Goal: Transaction & Acquisition: Purchase product/service

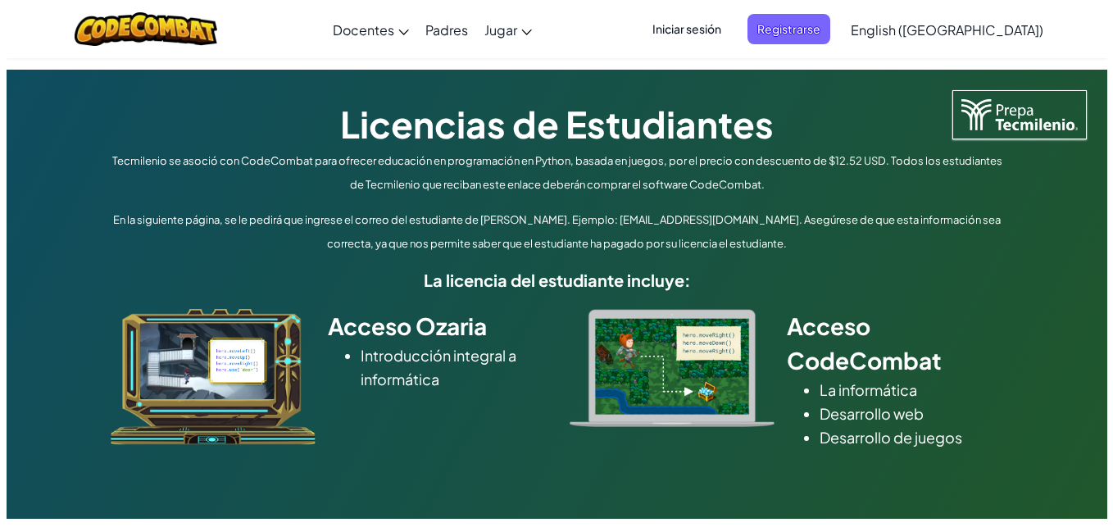
scroll to position [410, 0]
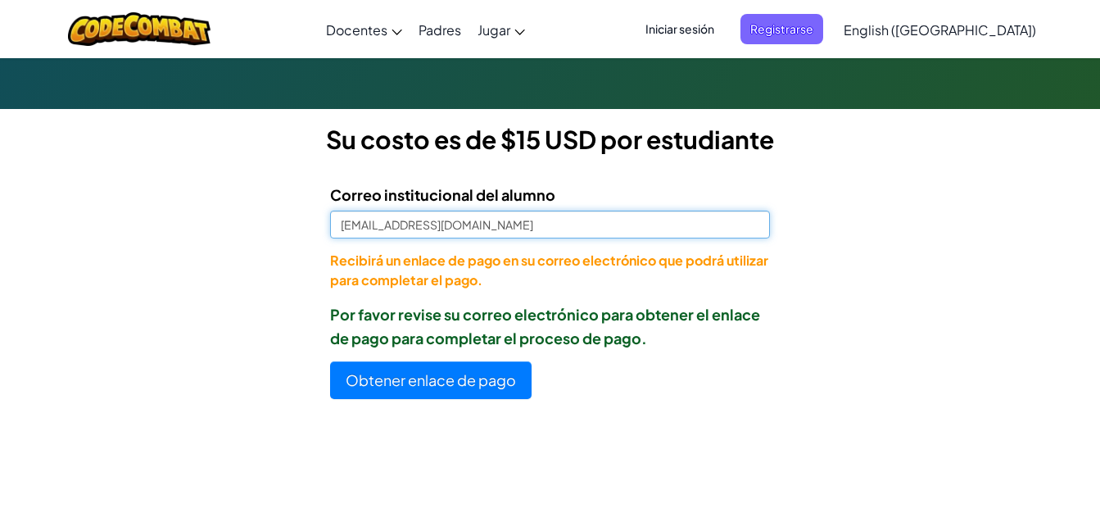
click at [555, 224] on input "[EMAIL_ADDRESS][DOMAIN_NAME]" at bounding box center [550, 225] width 440 height 28
type input "[EMAIL_ADDRESS][DOMAIN_NAME]"
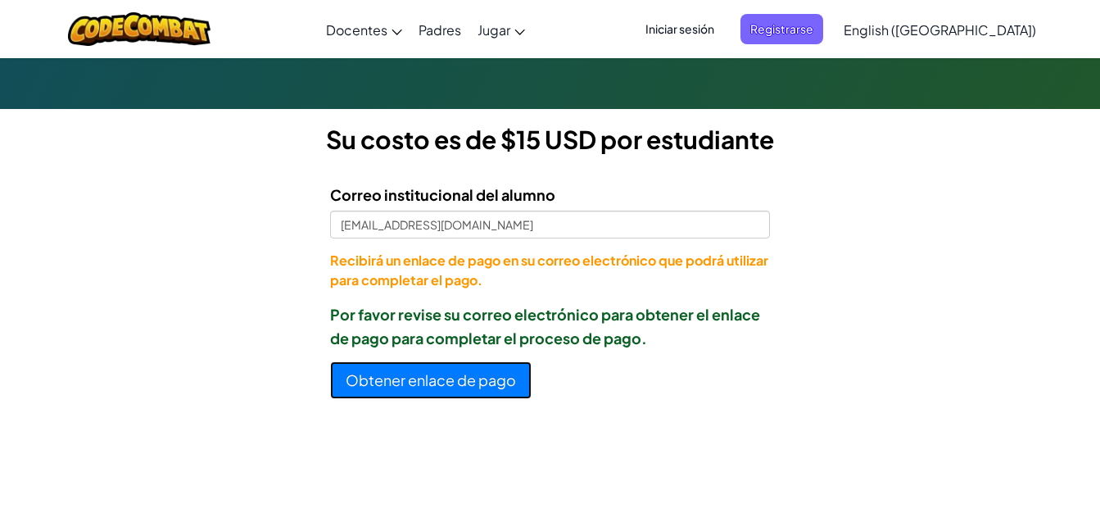
click at [452, 374] on button "Obtener enlace de pago" at bounding box center [431, 380] width 202 height 38
click at [724, 31] on span "Iniciar sesión" at bounding box center [680, 29] width 88 height 30
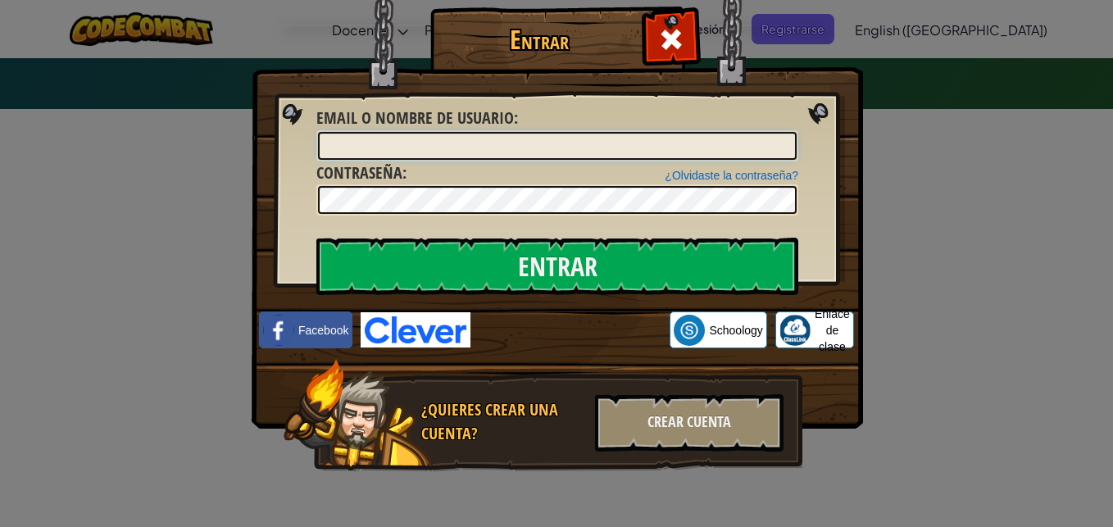
click at [600, 155] on input "Email o Nombre de usuario :" at bounding box center [557, 146] width 478 height 28
click at [878, 249] on div "Entrar Error desconocido. Email o Nombre de usuario : ¿Olvidaste la contraseña?…" at bounding box center [556, 263] width 1113 height 527
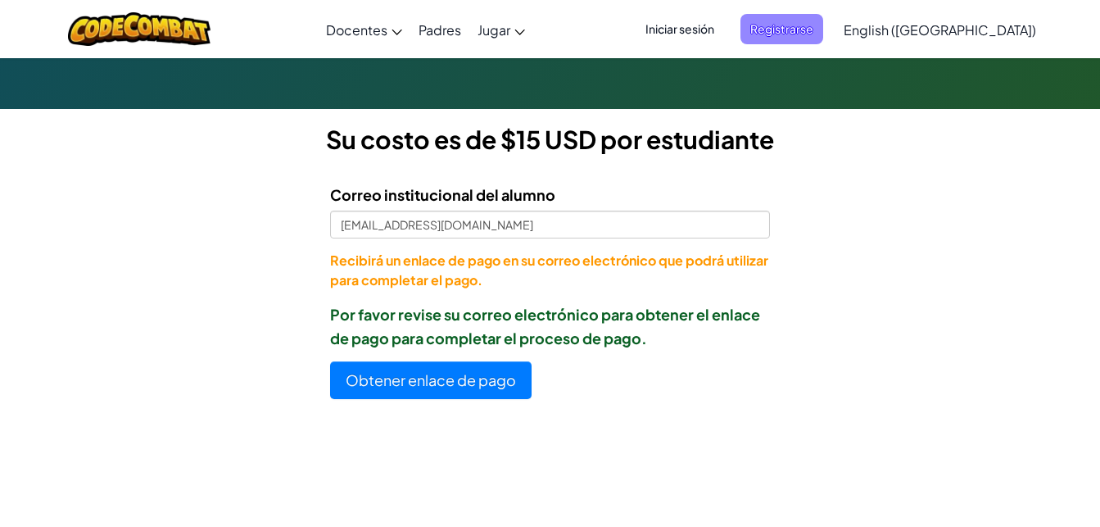
click at [823, 23] on span "Registrarse" at bounding box center [782, 29] width 83 height 30
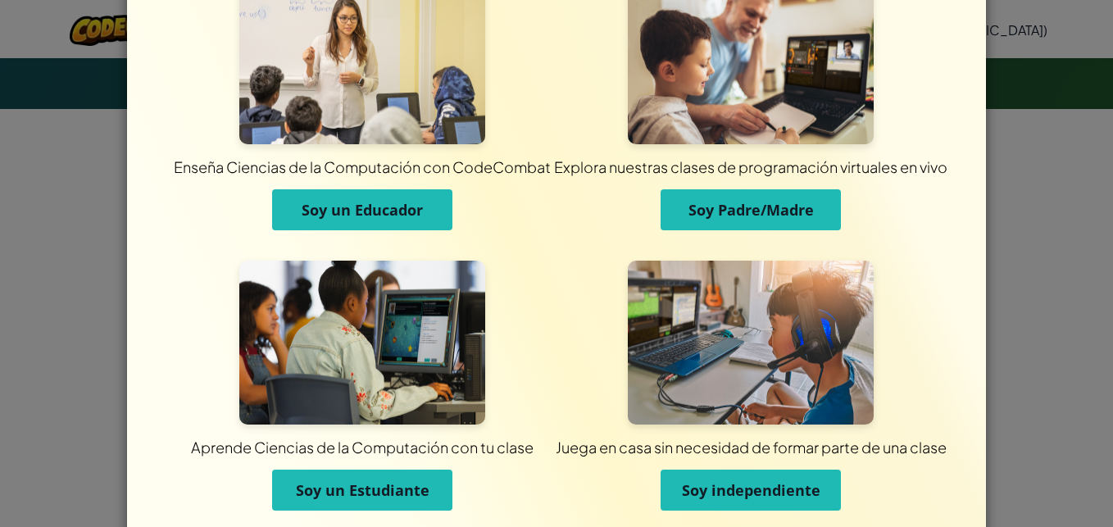
scroll to position [82, 0]
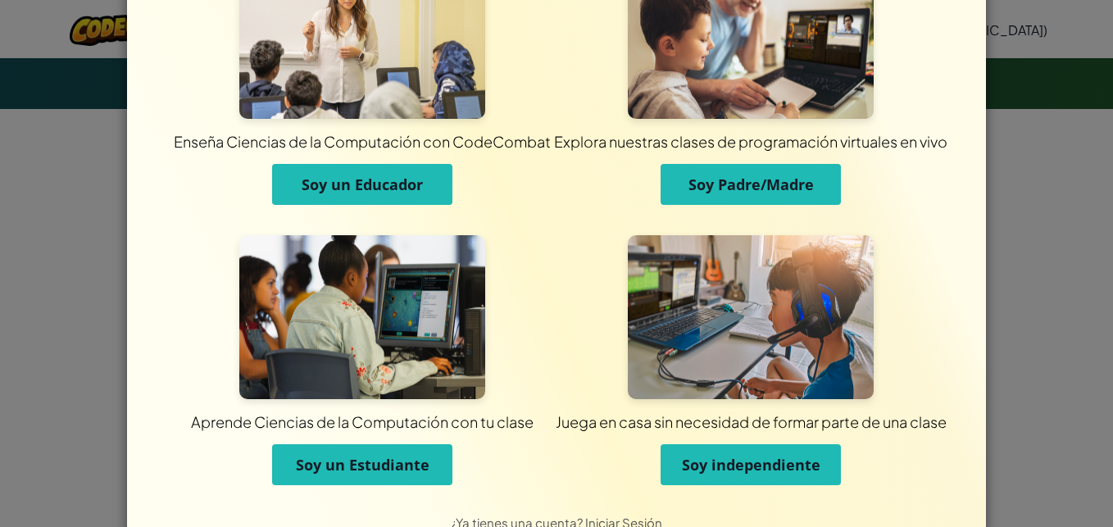
click at [797, 187] on span "Soy Padre/Madre" at bounding box center [750, 184] width 125 height 20
click at [797, 187] on div "Licencias de Estudiantes Tecmilenio se asoció con CodeCombat para ofrecer educa…" at bounding box center [556, 44] width 1113 height 768
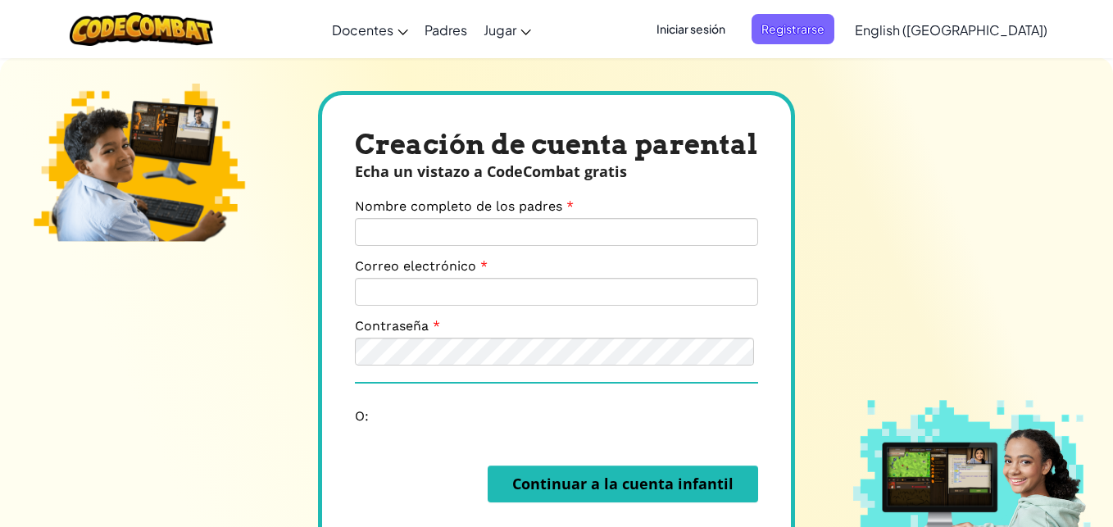
click at [720, 21] on span "Iniciar sesión" at bounding box center [690, 29] width 88 height 30
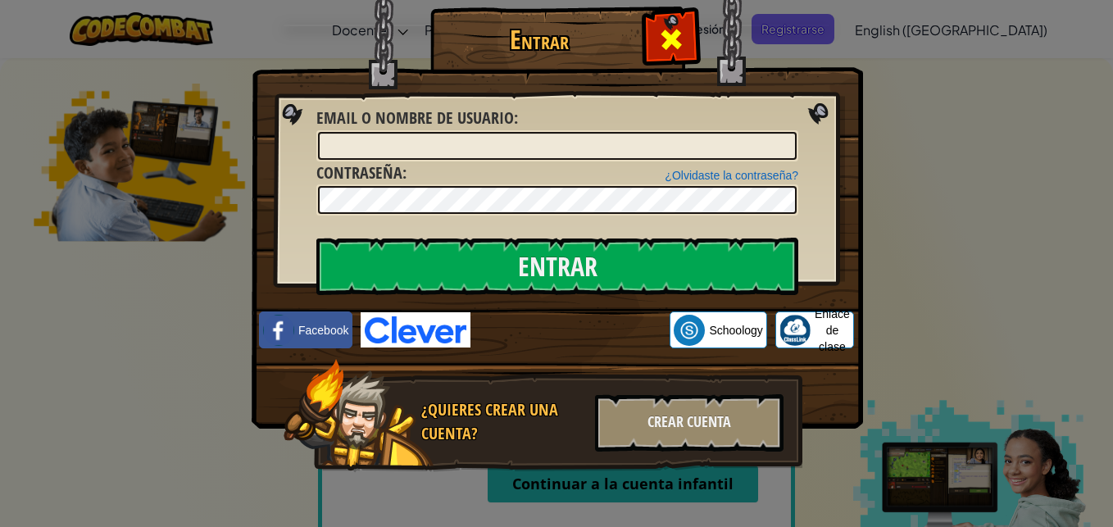
click at [673, 46] on span at bounding box center [671, 39] width 26 height 26
